Goal: Task Accomplishment & Management: Manage account settings

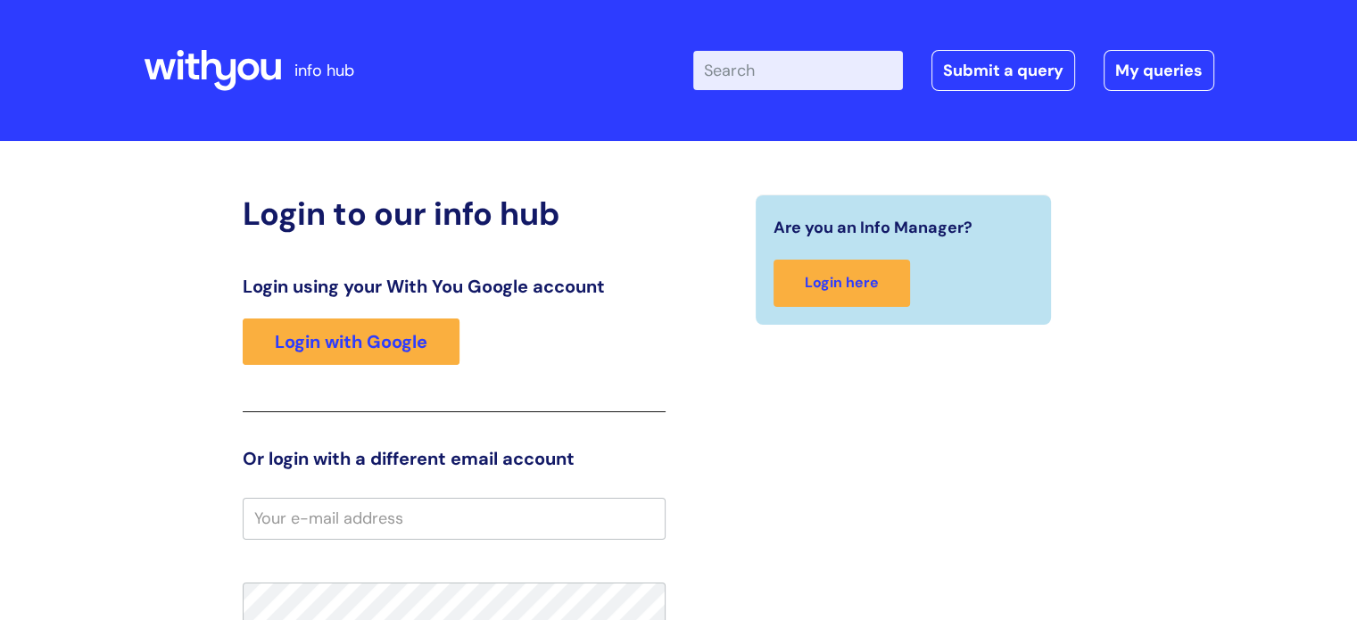
click at [374, 521] on input "email" at bounding box center [454, 518] width 423 height 41
type input "[EMAIL_ADDRESS][DOMAIN_NAME]"
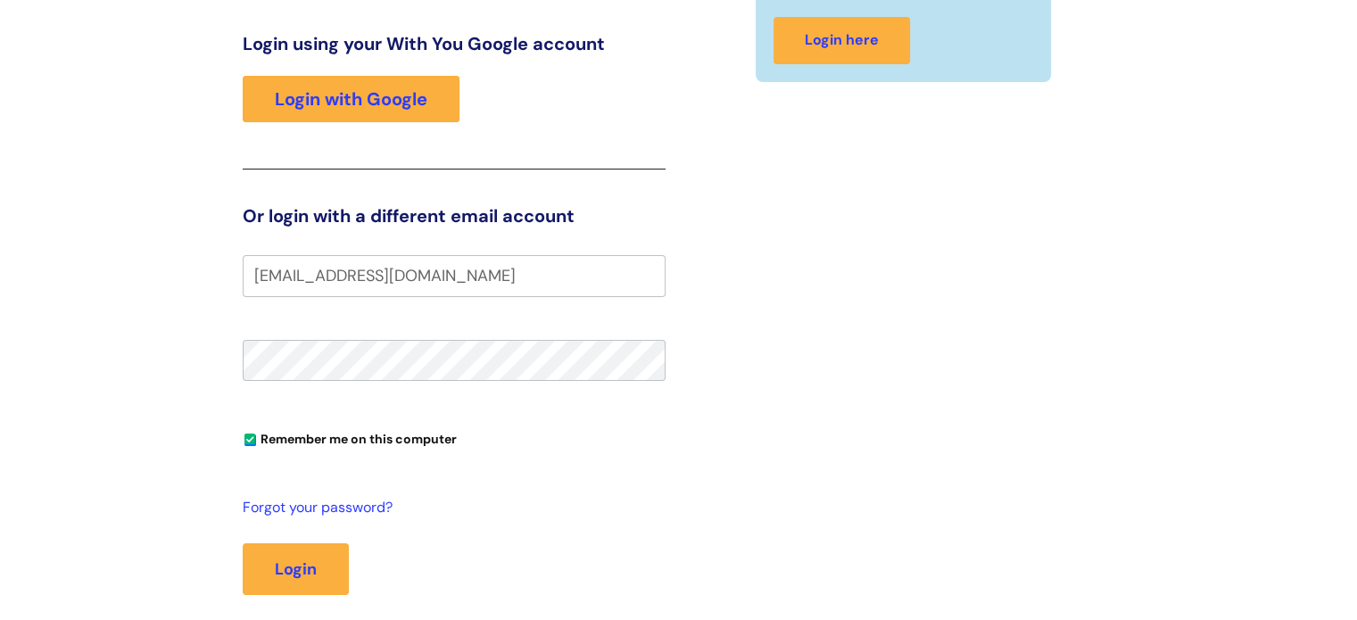
scroll to position [253, 0]
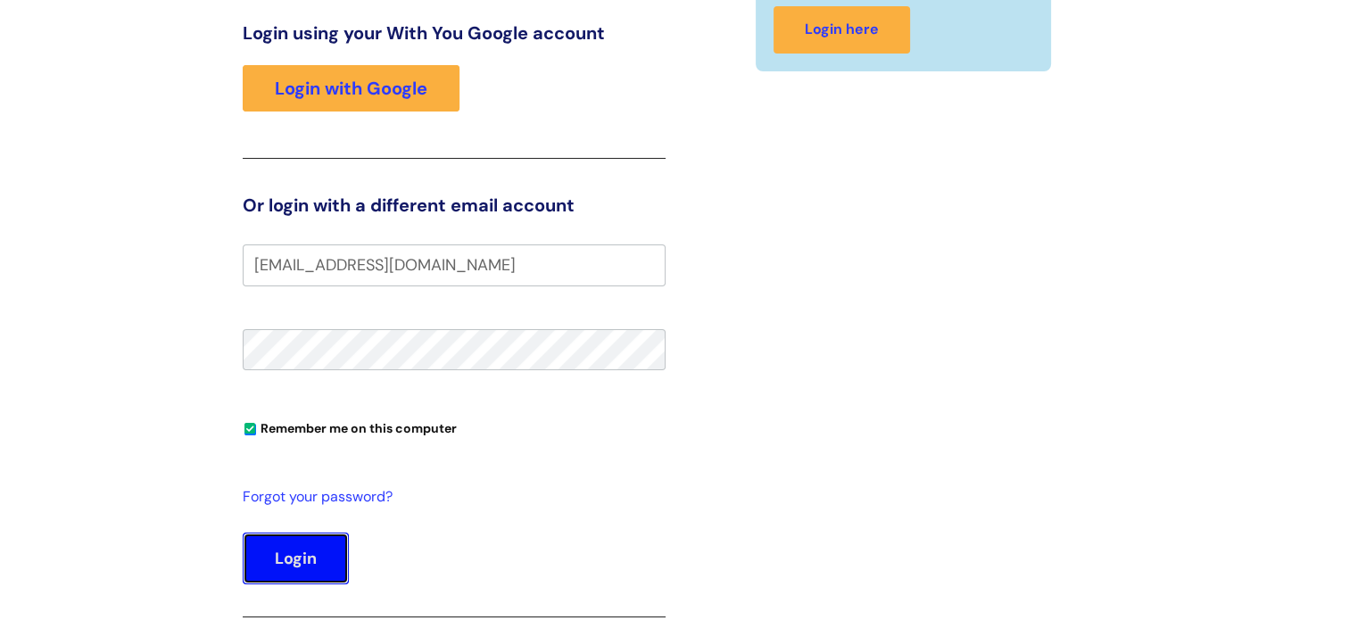
click at [292, 535] on button "Login" at bounding box center [296, 559] width 106 height 52
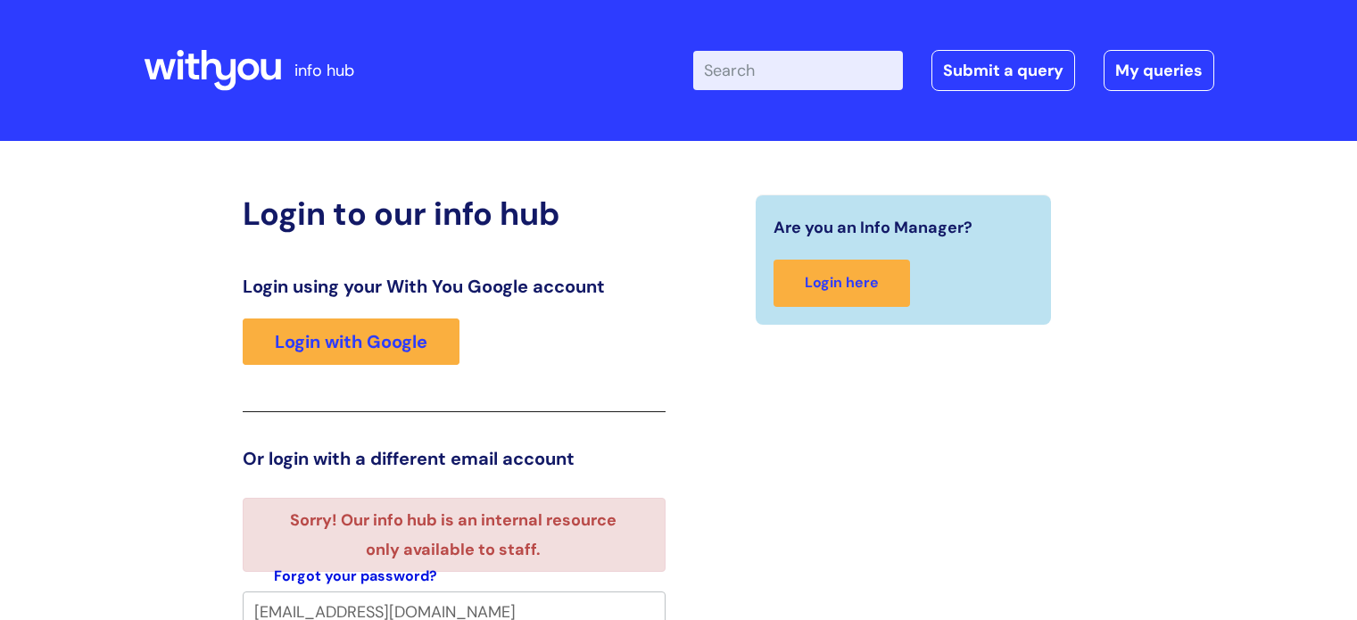
scroll to position [11, 0]
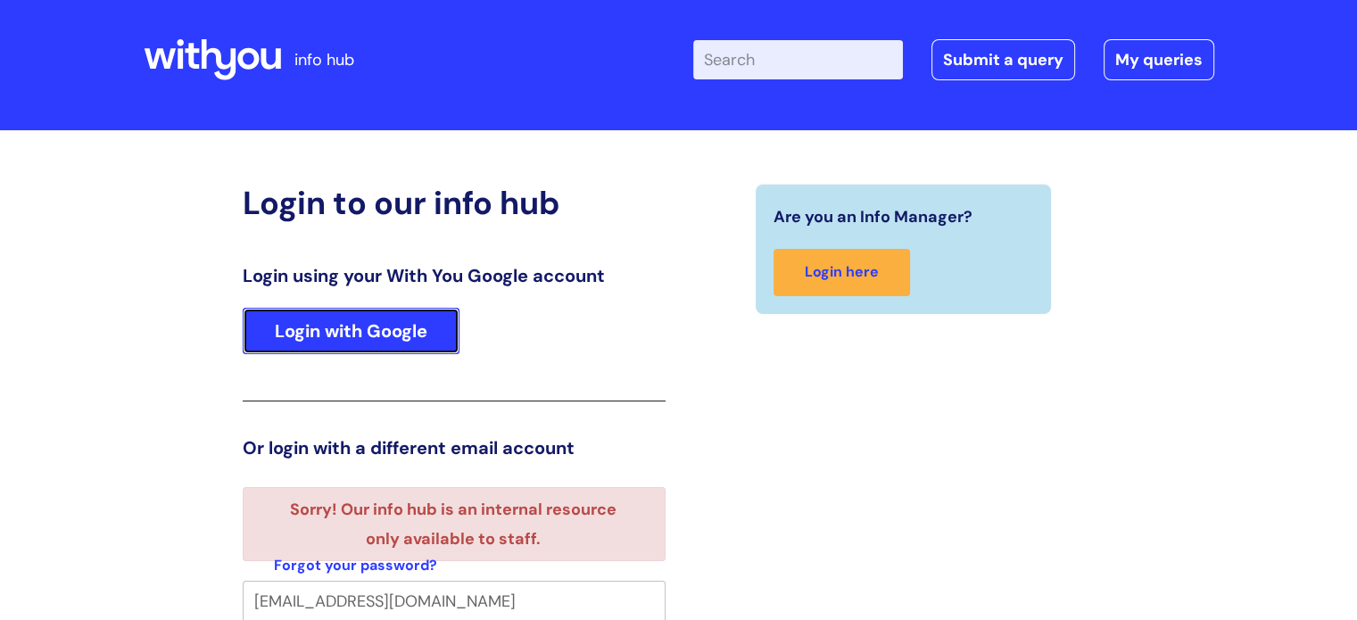
click at [416, 347] on link "Login with Google" at bounding box center [351, 331] width 217 height 46
